Goal: Information Seeking & Learning: Learn about a topic

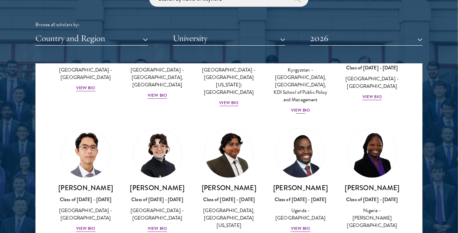
scroll to position [127, 0]
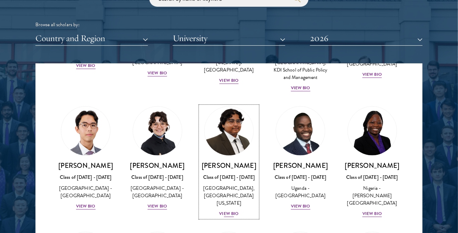
click at [225, 139] on img at bounding box center [229, 131] width 54 height 54
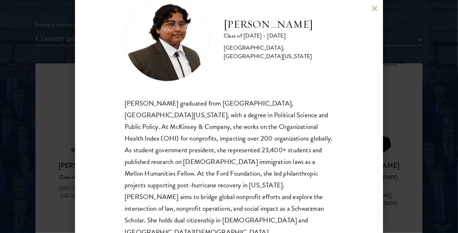
scroll to position [27, 0]
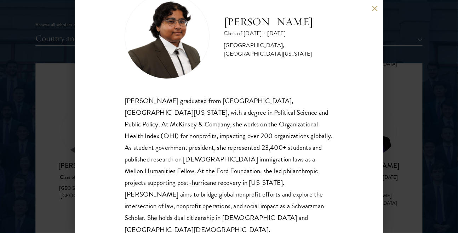
click at [404, 101] on div "[PERSON_NAME] Class of [DATE] - [DATE] [GEOGRAPHIC_DATA] - [GEOGRAPHIC_DATA], […" at bounding box center [229, 116] width 458 height 233
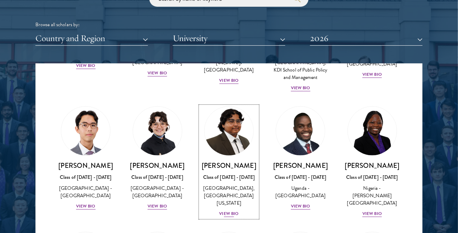
click at [226, 145] on img at bounding box center [229, 131] width 54 height 54
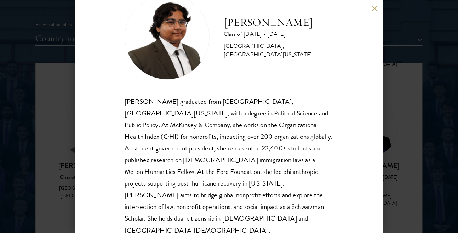
scroll to position [27, 0]
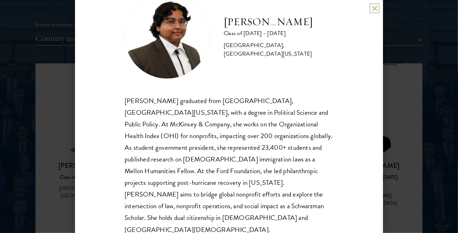
click at [377, 7] on button at bounding box center [374, 8] width 6 height 6
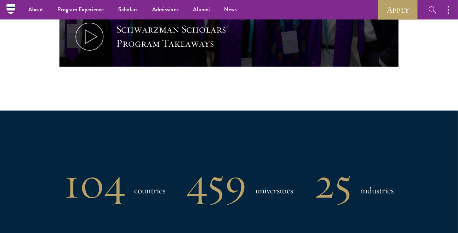
scroll to position [343, 0]
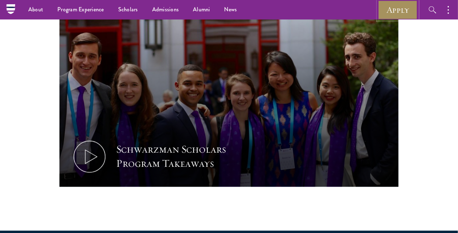
click at [391, 12] on link "Apply" at bounding box center [398, 9] width 40 height 19
